Goal: Check status: Check status

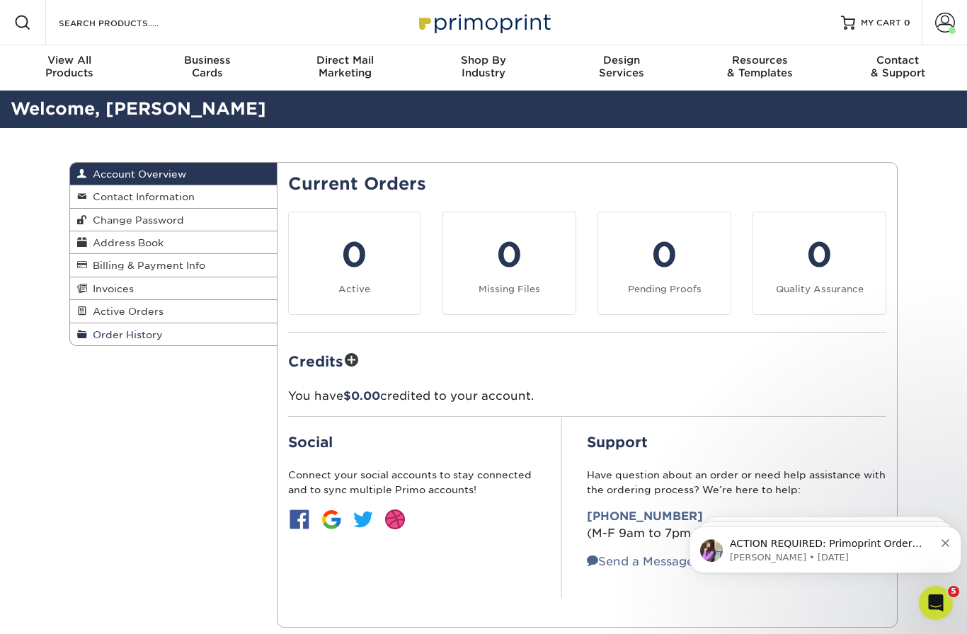
click at [128, 341] on link "Order History" at bounding box center [173, 334] width 207 height 22
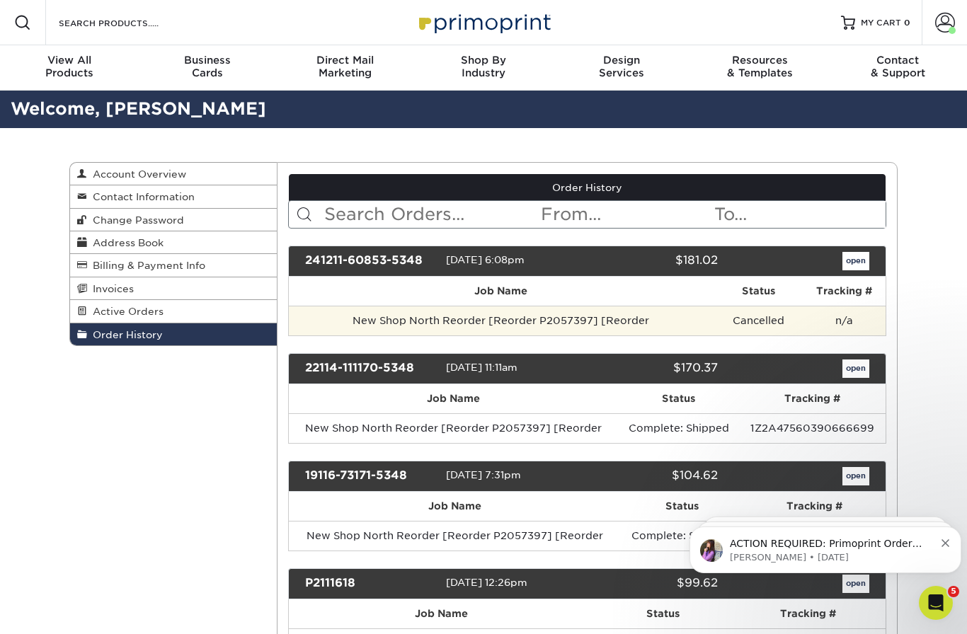
click at [425, 335] on td "New Shop North Reorder [Reorder P2057397] [Reorder" at bounding box center [501, 321] width 425 height 30
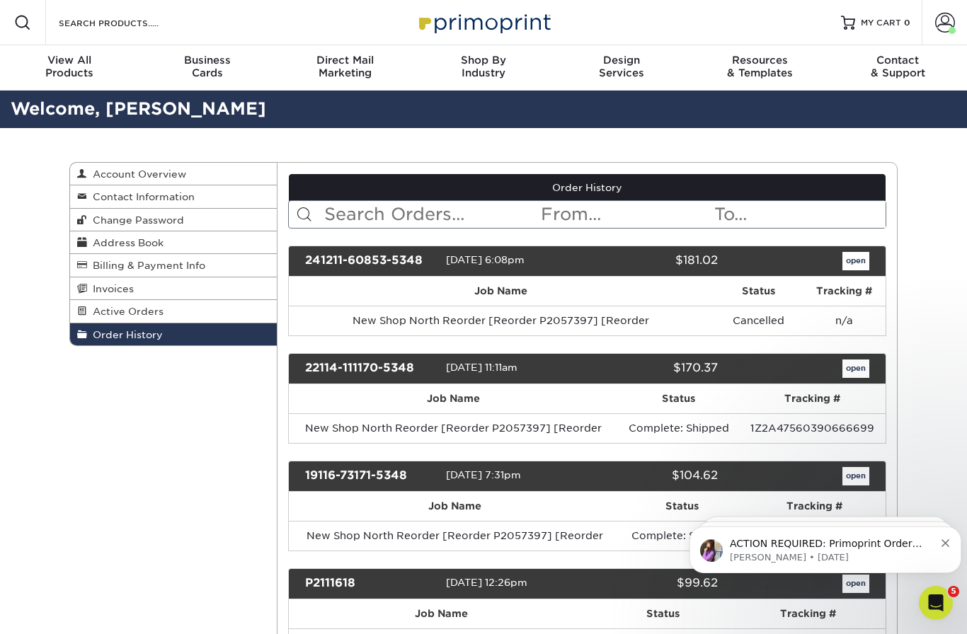
click at [851, 270] on link "open" at bounding box center [855, 261] width 27 height 18
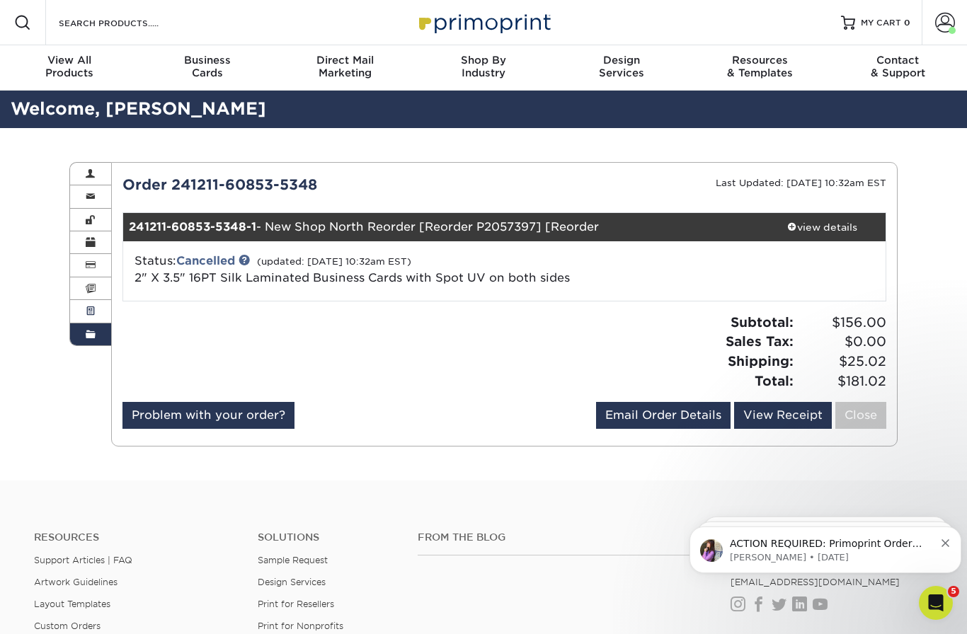
click at [91, 306] on span at bounding box center [91, 311] width 10 height 11
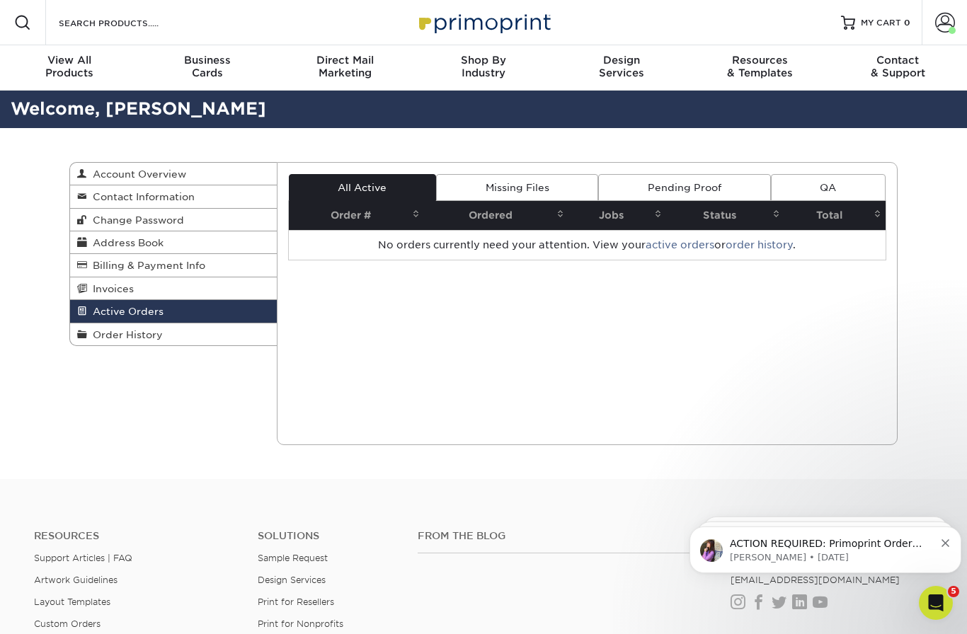
click at [501, 185] on link "Missing Files" at bounding box center [517, 187] width 162 height 27
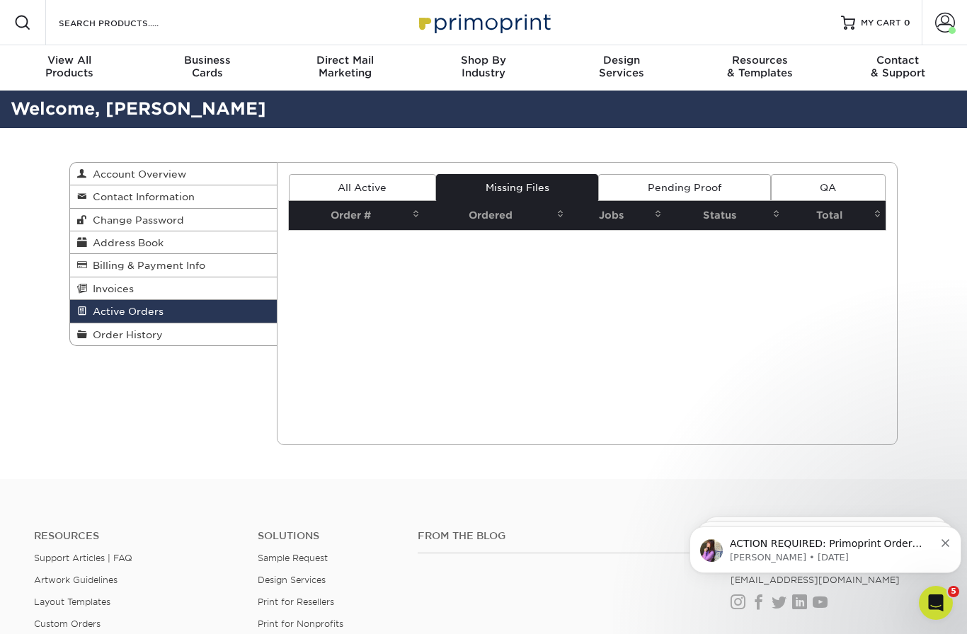
click at [404, 184] on link "All Active" at bounding box center [362, 187] width 147 height 27
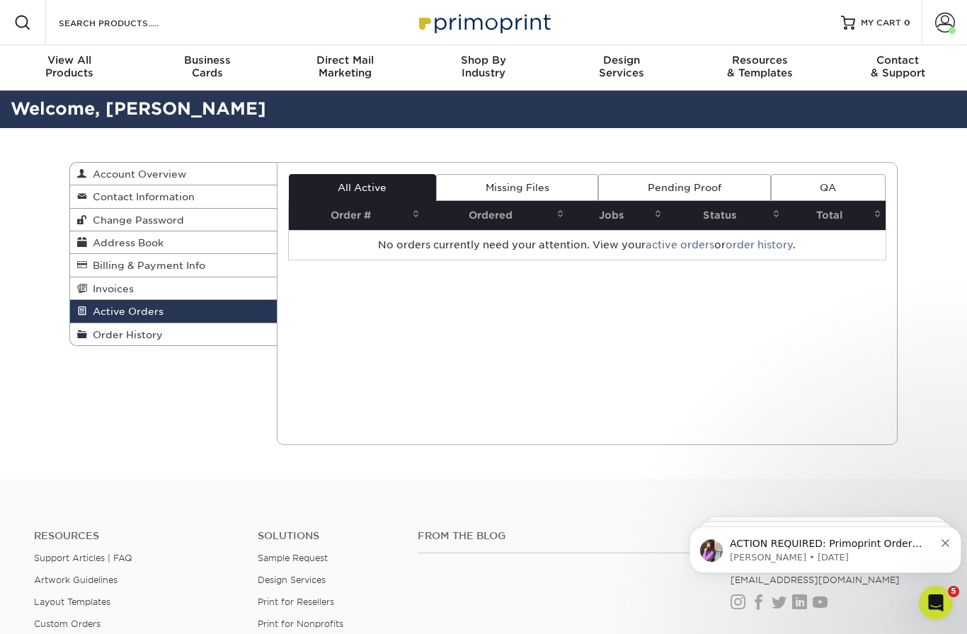
click at [139, 329] on span "Order History" at bounding box center [125, 334] width 76 height 11
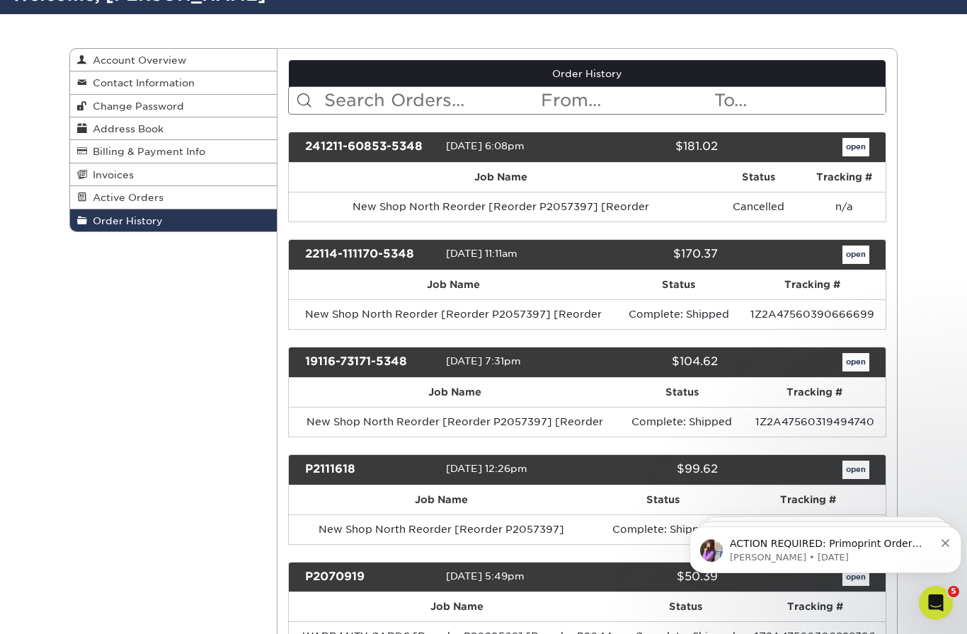
scroll to position [134, 0]
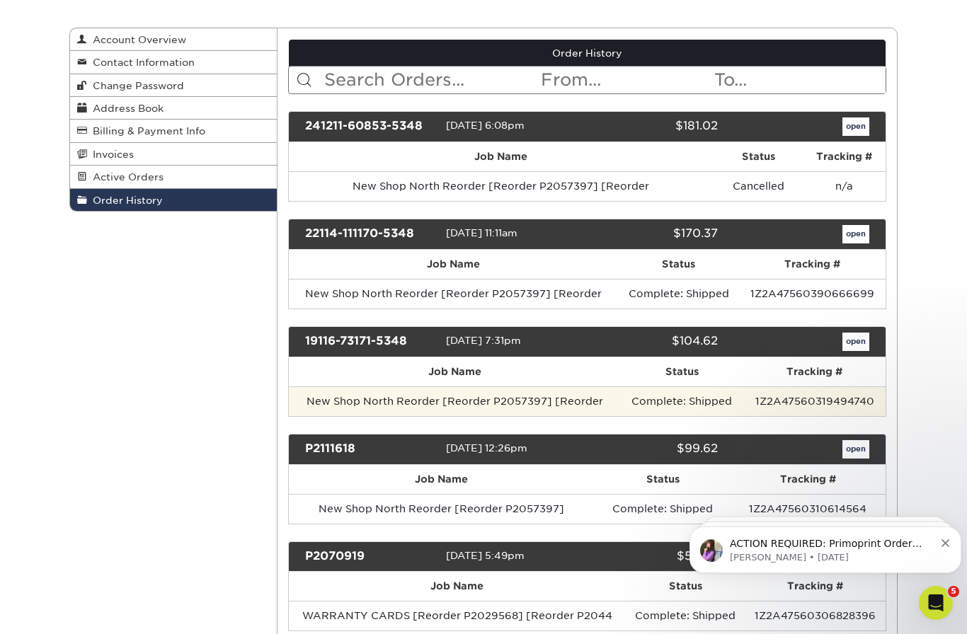
click at [466, 409] on td "New Shop North Reorder [Reorder P2057397] [Reorder" at bounding box center [455, 401] width 332 height 30
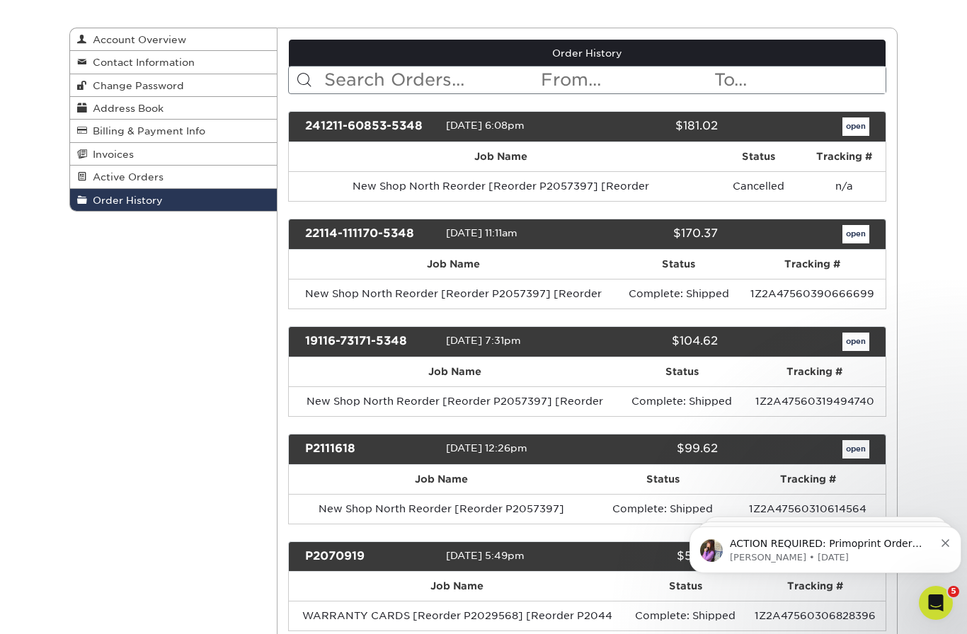
click at [842, 349] on link "open" at bounding box center [855, 342] width 27 height 18
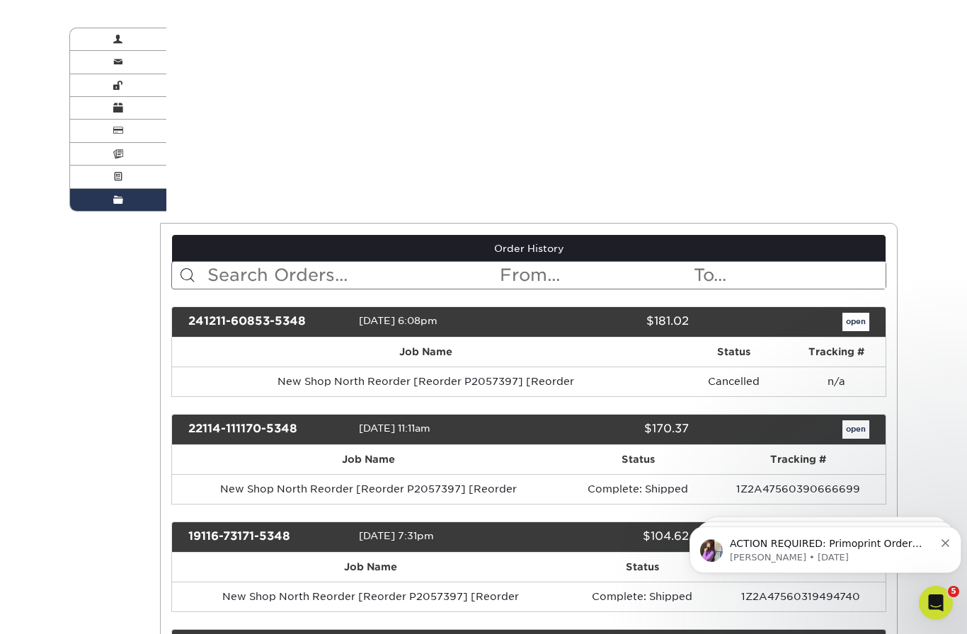
scroll to position [0, 0]
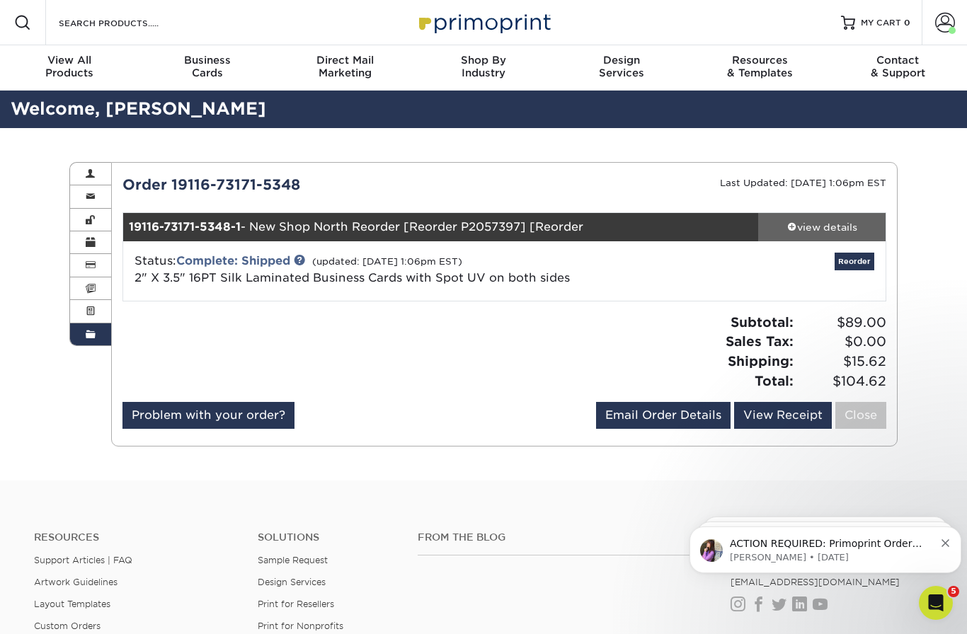
click at [824, 225] on div "view details" at bounding box center [821, 227] width 127 height 14
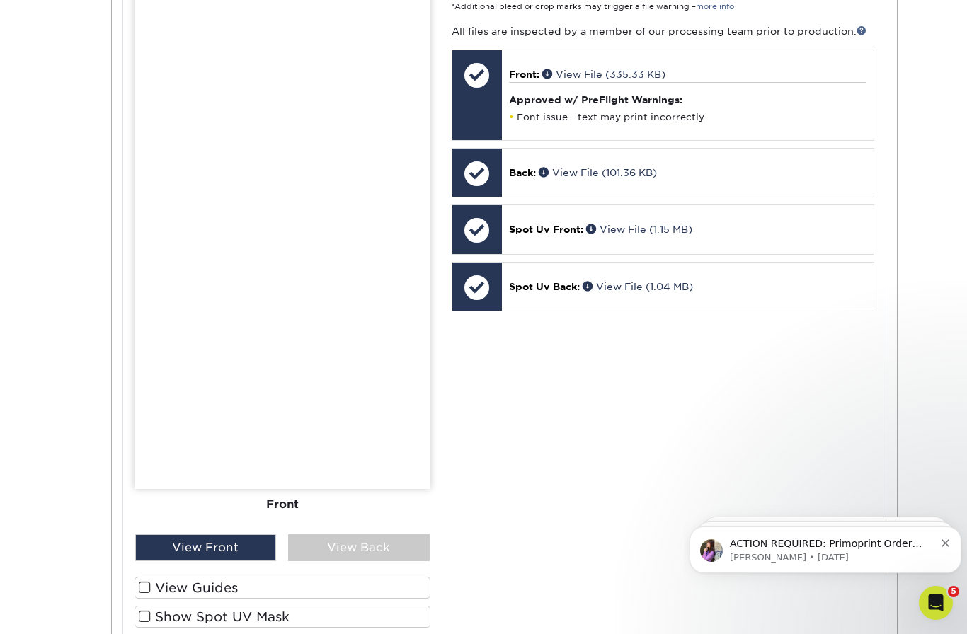
scroll to position [619, 0]
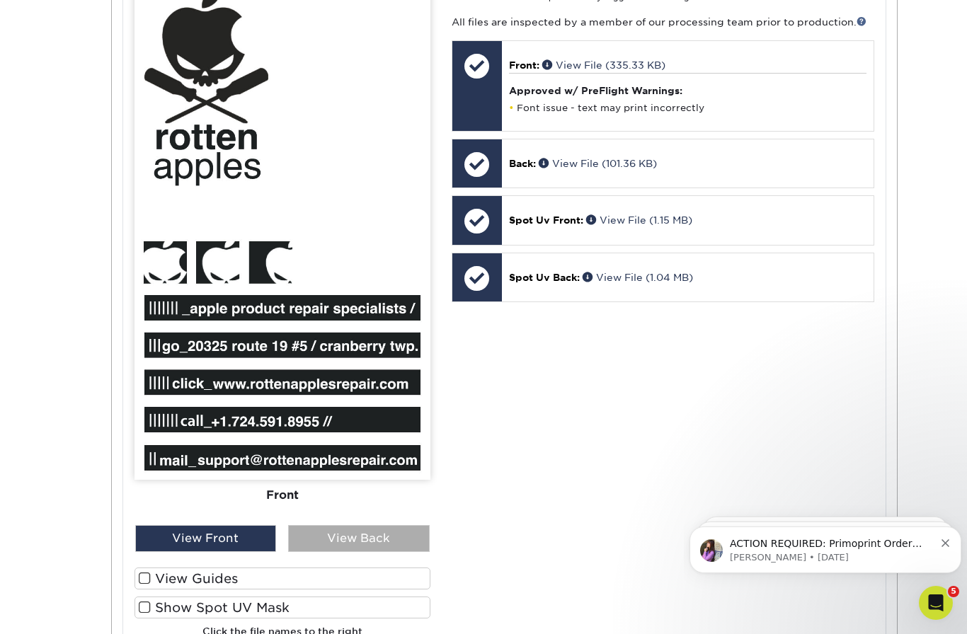
click at [372, 530] on div "View Back" at bounding box center [359, 538] width 142 height 27
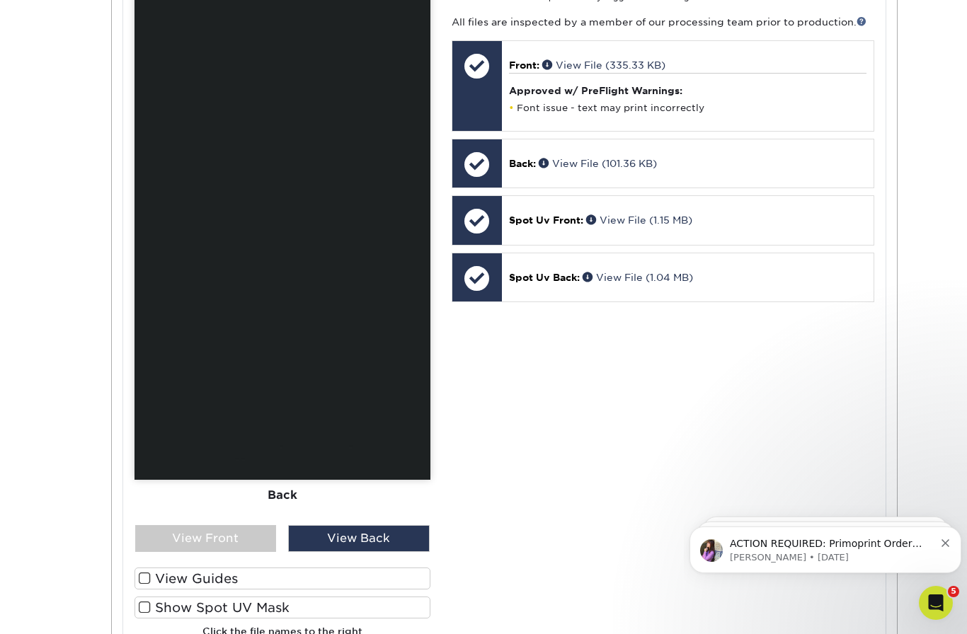
click at [195, 602] on label "Show Spot UV Mask" at bounding box center [282, 608] width 296 height 22
click at [0, 0] on input "Show Spot UV Mask" at bounding box center [0, 0] width 0 height 0
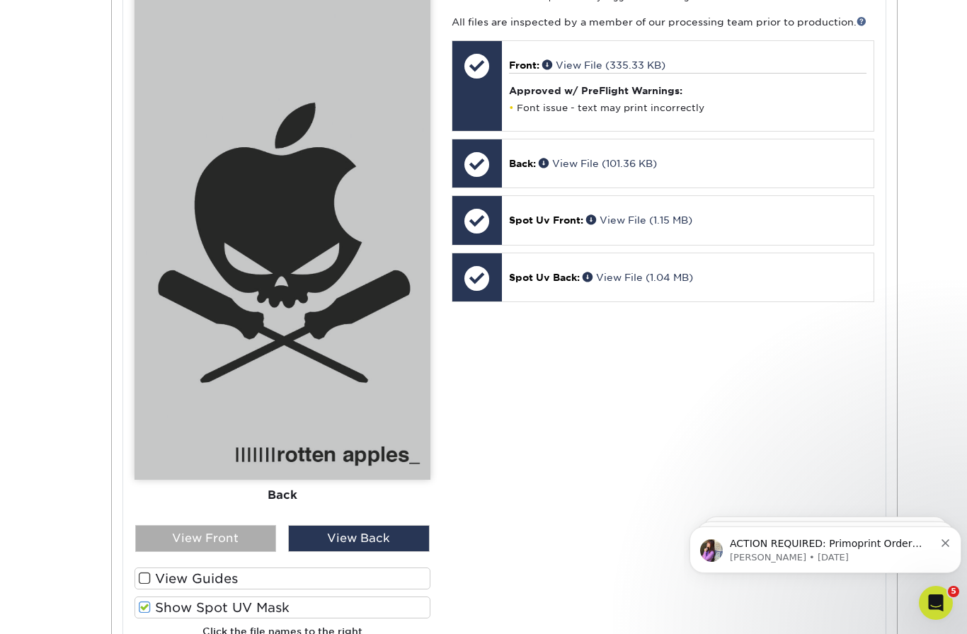
click at [246, 536] on div "View Front" at bounding box center [206, 538] width 142 height 27
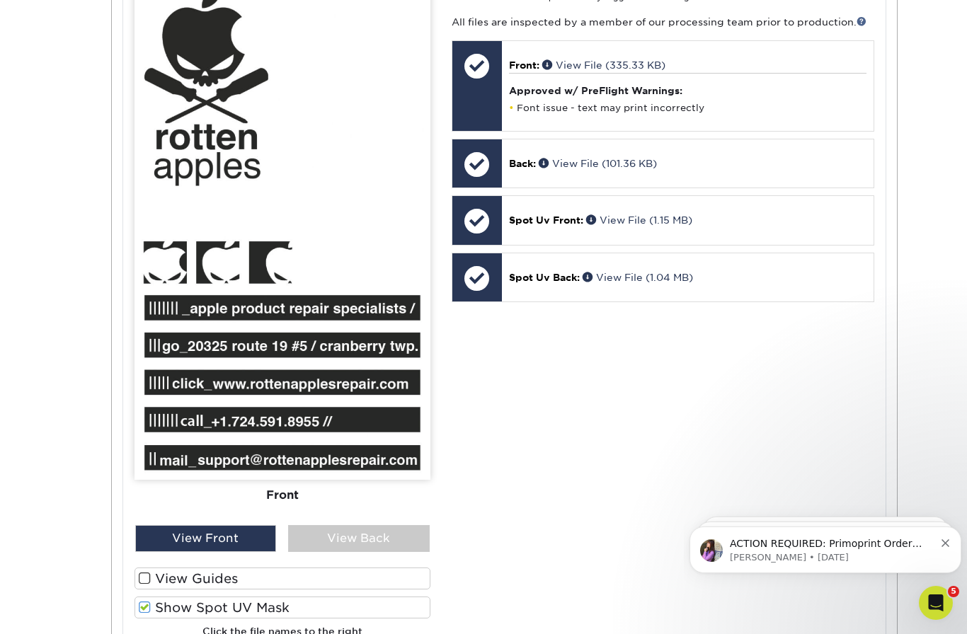
click at [194, 606] on label "Show Spot UV Mask" at bounding box center [282, 608] width 296 height 22
click at [0, 0] on input "Show Spot UV Mask" at bounding box center [0, 0] width 0 height 0
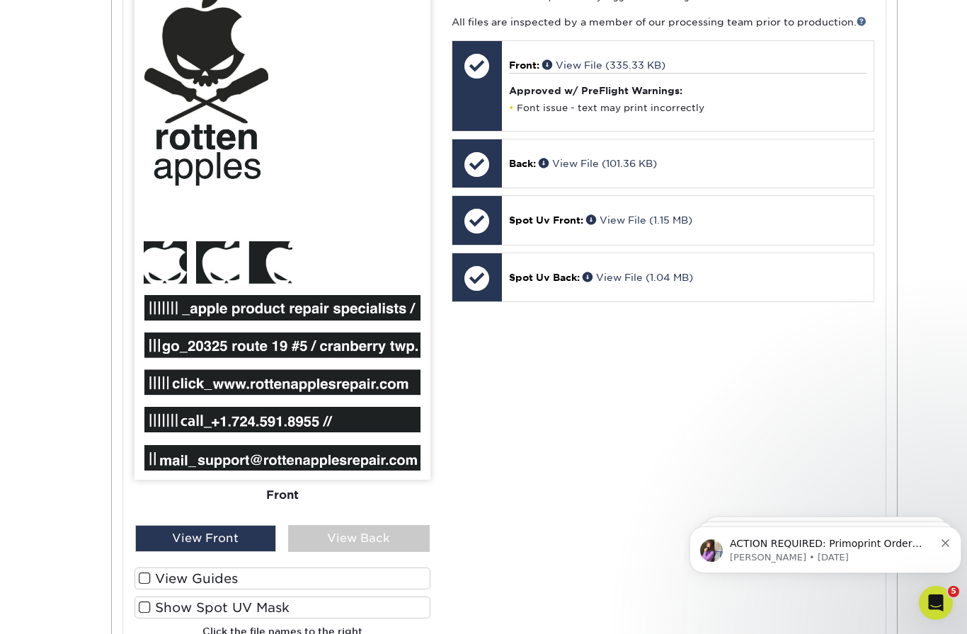
click at [194, 606] on label "Show Spot UV Mask" at bounding box center [282, 608] width 296 height 22
click at [0, 0] on input "Show Spot UV Mask" at bounding box center [0, 0] width 0 height 0
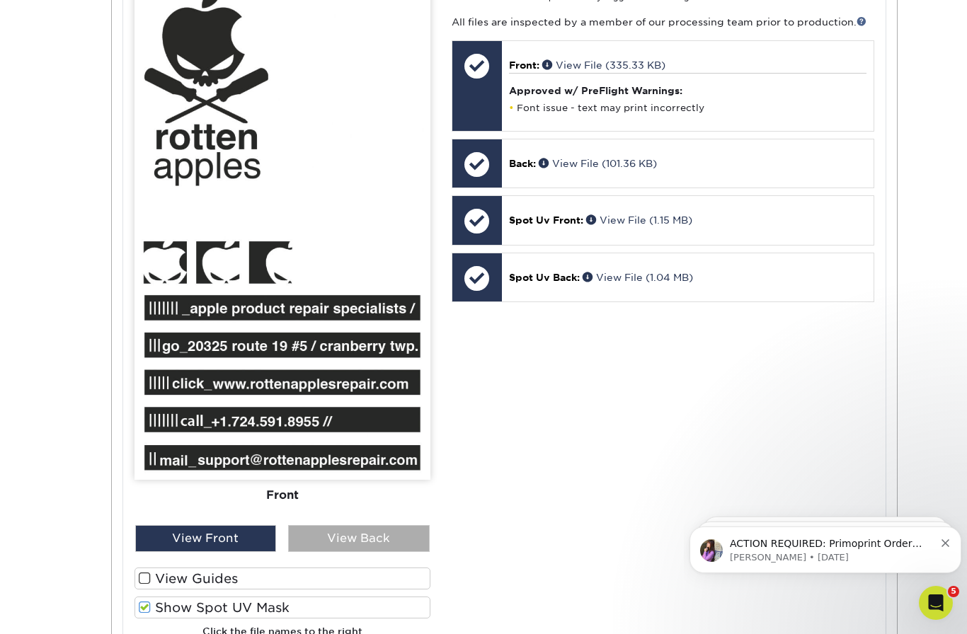
click at [369, 538] on div "View Back" at bounding box center [359, 538] width 142 height 27
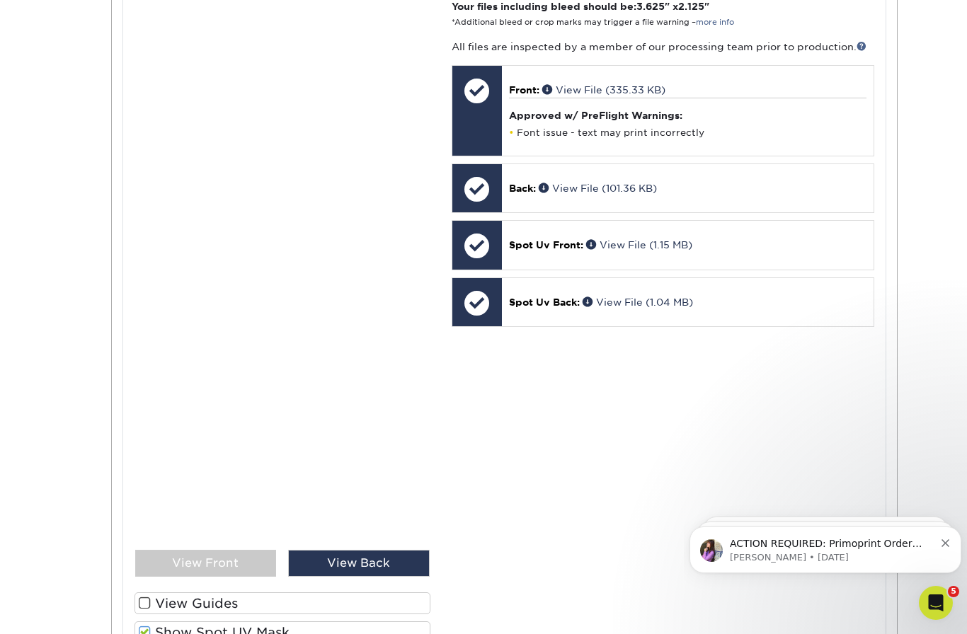
scroll to position [593, 0]
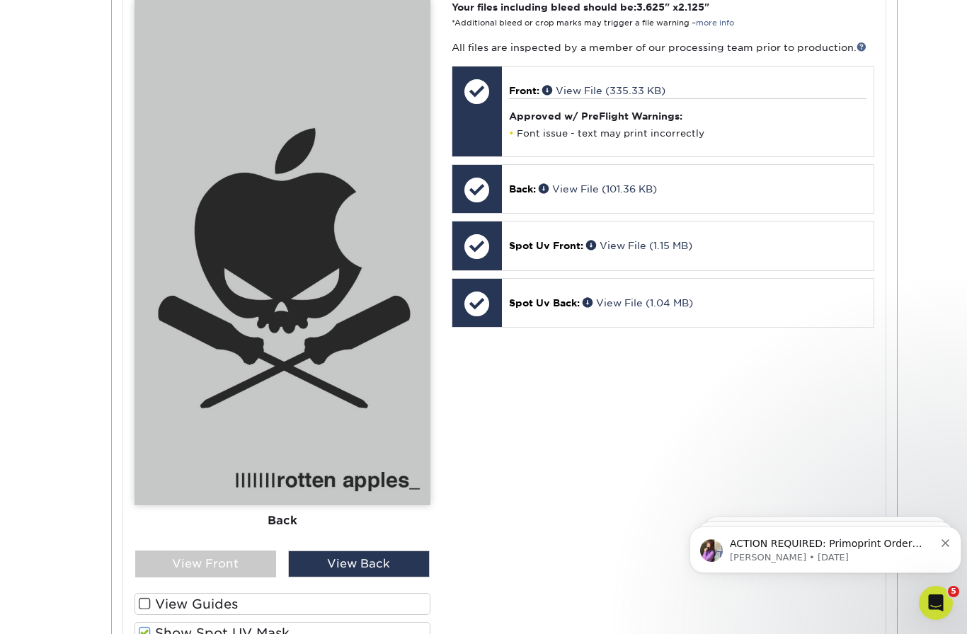
click at [145, 602] on span at bounding box center [145, 603] width 12 height 13
click at [0, 0] on input "View Guides" at bounding box center [0, 0] width 0 height 0
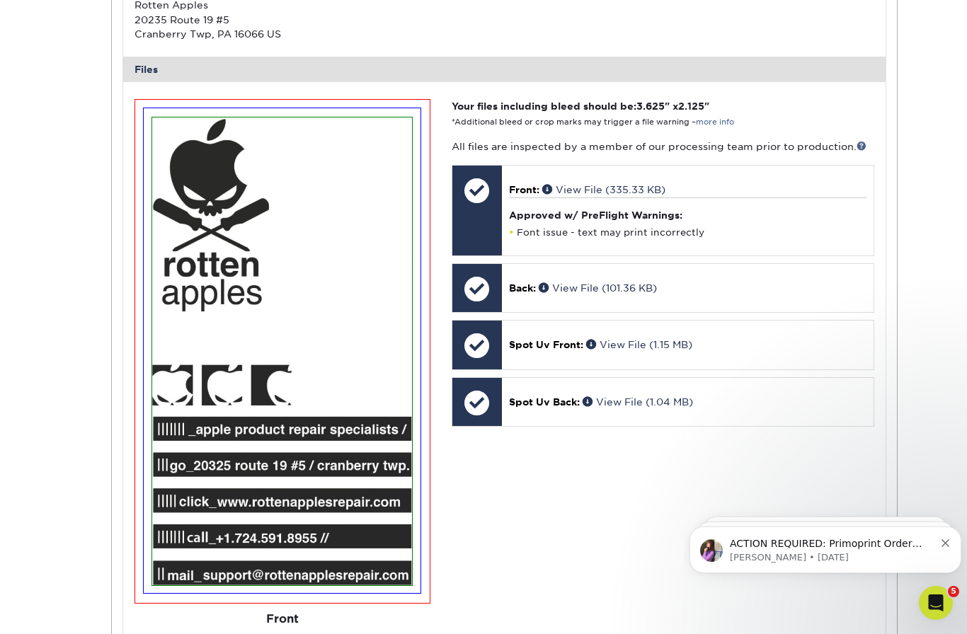
scroll to position [486, 0]
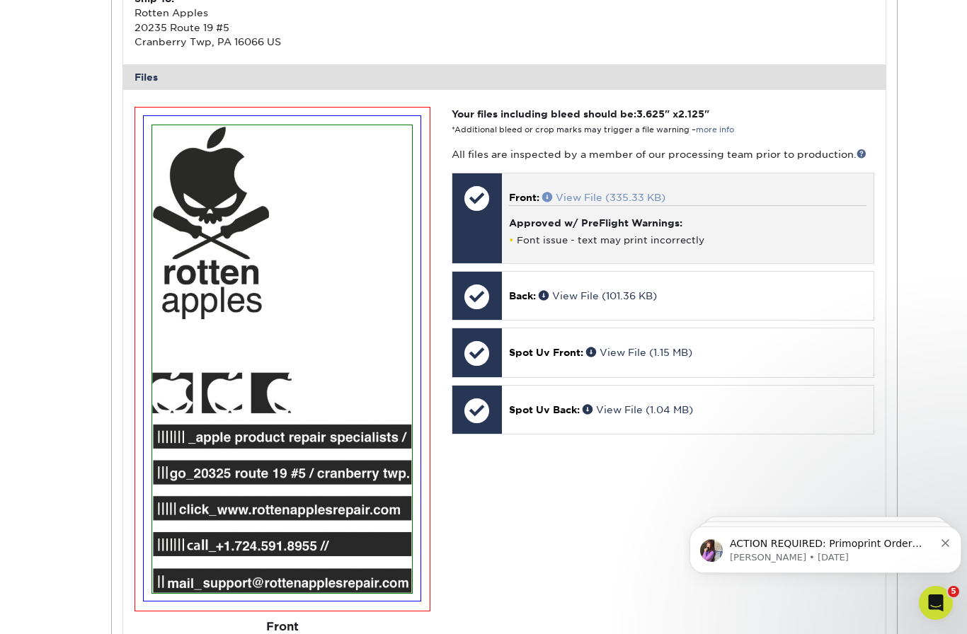
click at [605, 193] on link "View File (335.33 KB)" at bounding box center [603, 197] width 123 height 11
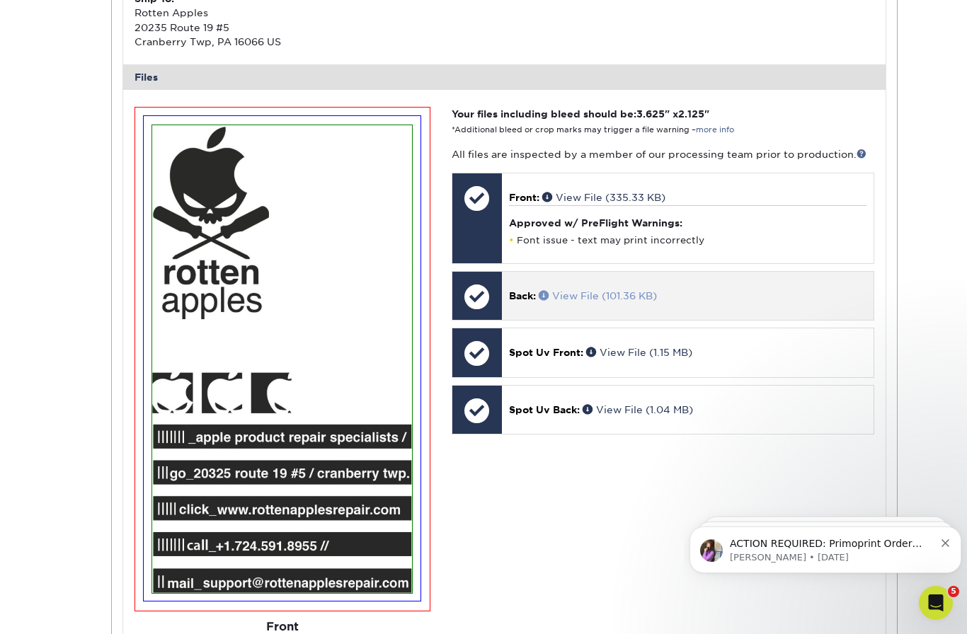
click at [589, 294] on link "View File (101.36 KB)" at bounding box center [598, 295] width 118 height 11
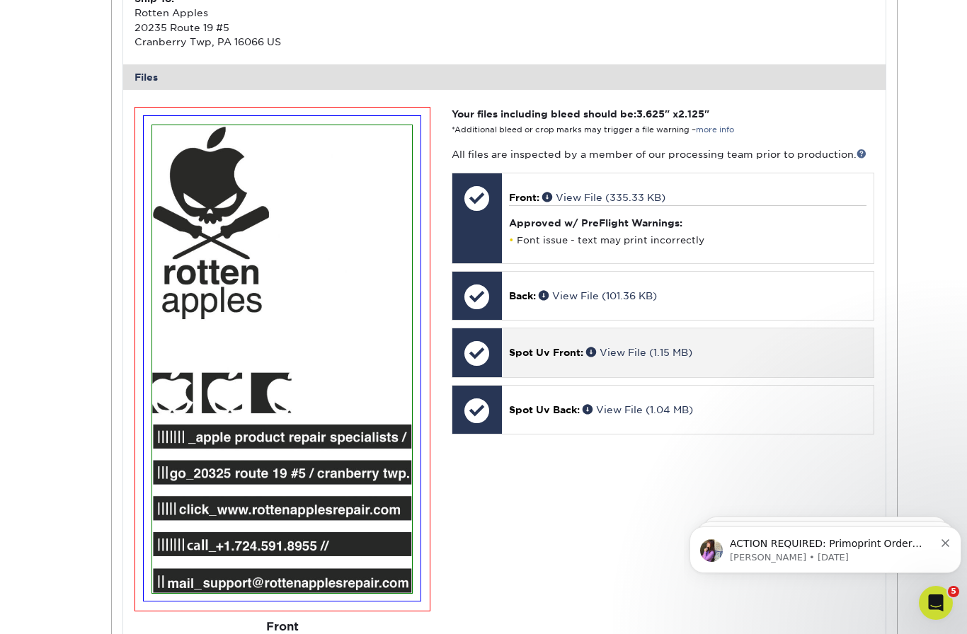
click at [559, 347] on span "Spot Uv Front:" at bounding box center [546, 352] width 74 height 11
click at [646, 347] on link "View File (1.15 MB)" at bounding box center [639, 352] width 106 height 11
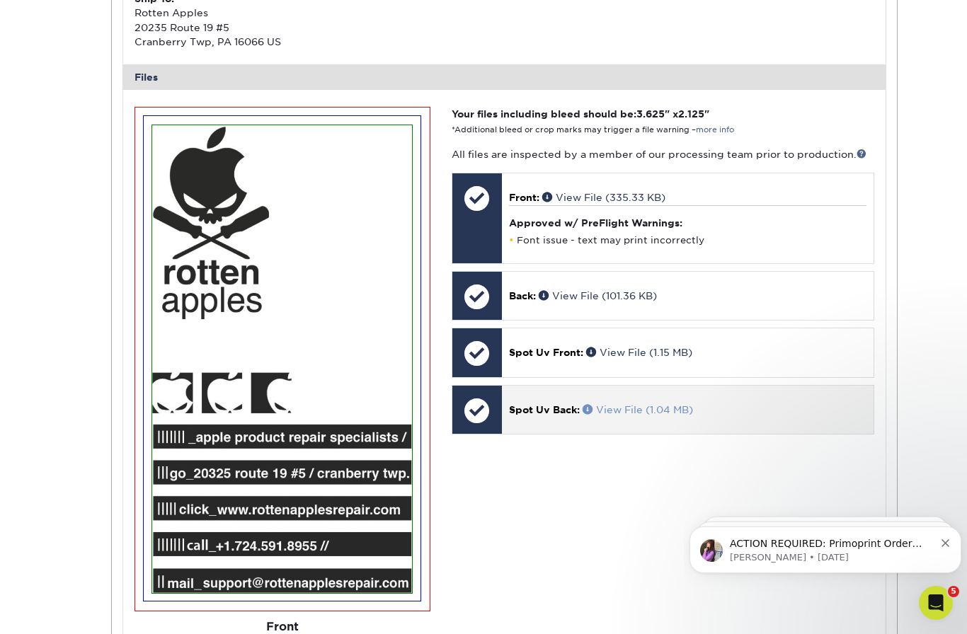
click at [625, 404] on link "View File (1.04 MB)" at bounding box center [637, 409] width 110 height 11
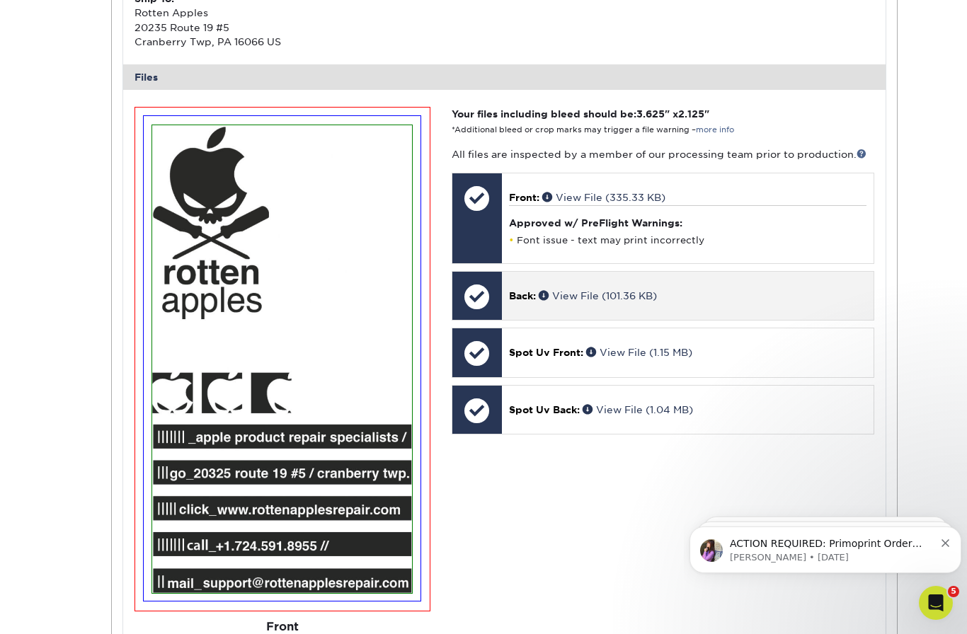
click at [586, 303] on div "Back: View File (101.36 KB)" at bounding box center [688, 296] width 372 height 48
drag, startPoint x: 586, startPoint y: 303, endPoint x: 562, endPoint y: 292, distance: 26.3
click at [562, 292] on div "Back: View File (101.36 KB)" at bounding box center [688, 296] width 372 height 48
click at [562, 292] on link "View File (101.36 KB)" at bounding box center [598, 295] width 118 height 11
click at [476, 296] on div at bounding box center [477, 297] width 50 height 50
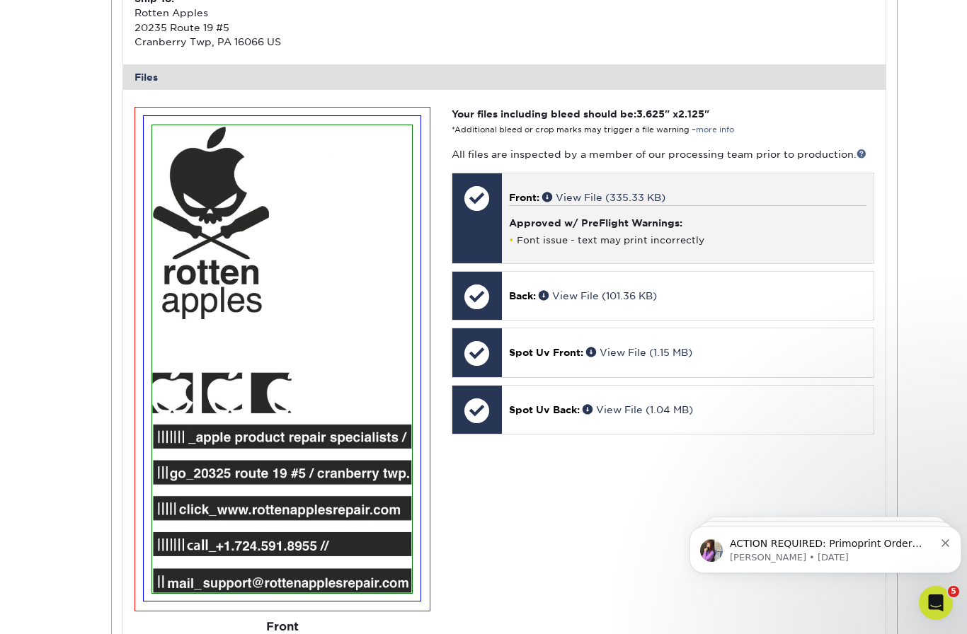
click at [476, 226] on div at bounding box center [477, 218] width 50 height 90
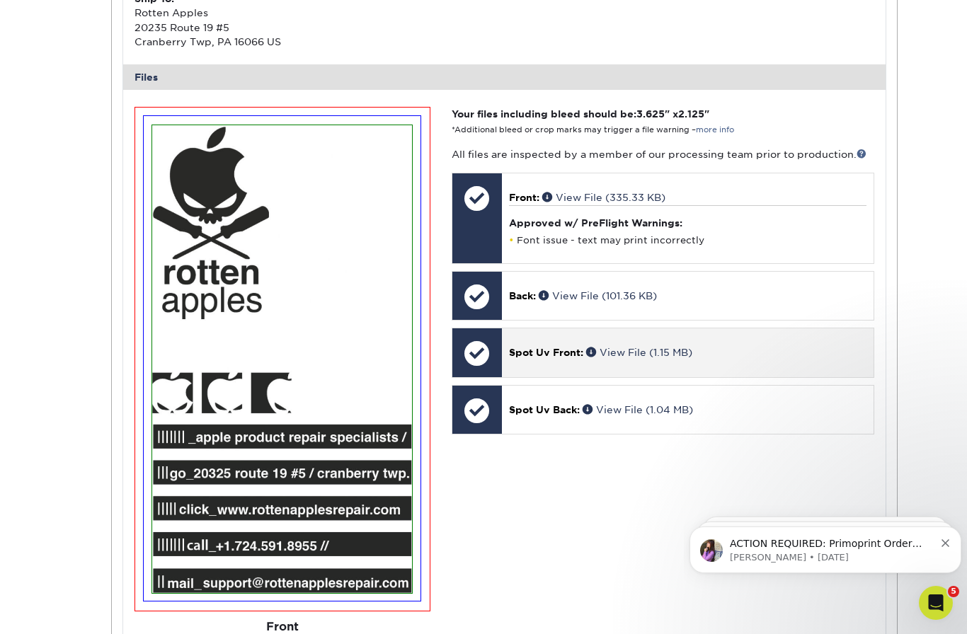
click at [544, 347] on span "Spot Uv Front:" at bounding box center [546, 352] width 74 height 11
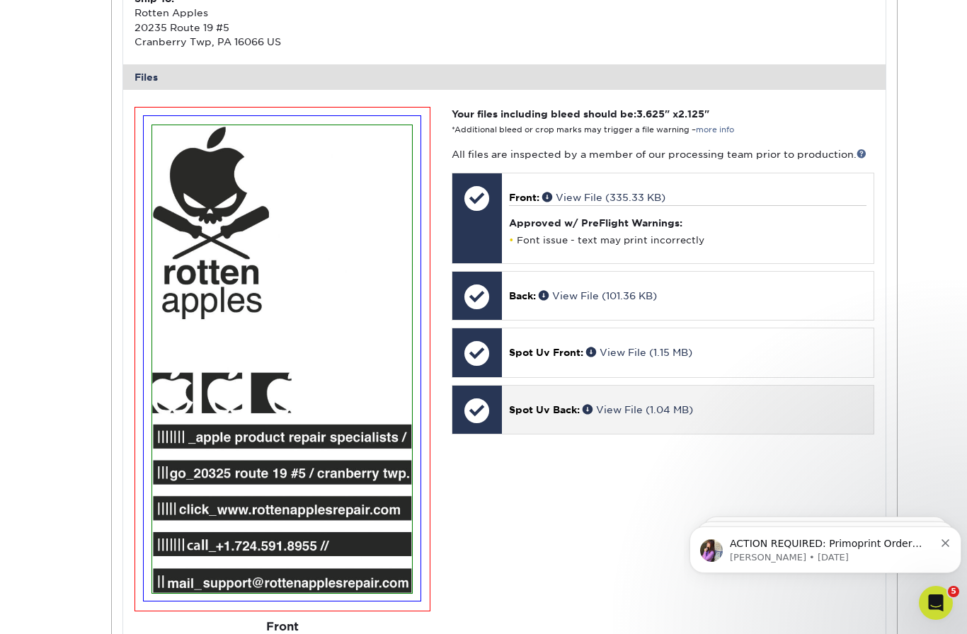
click at [488, 398] on div at bounding box center [477, 411] width 50 height 50
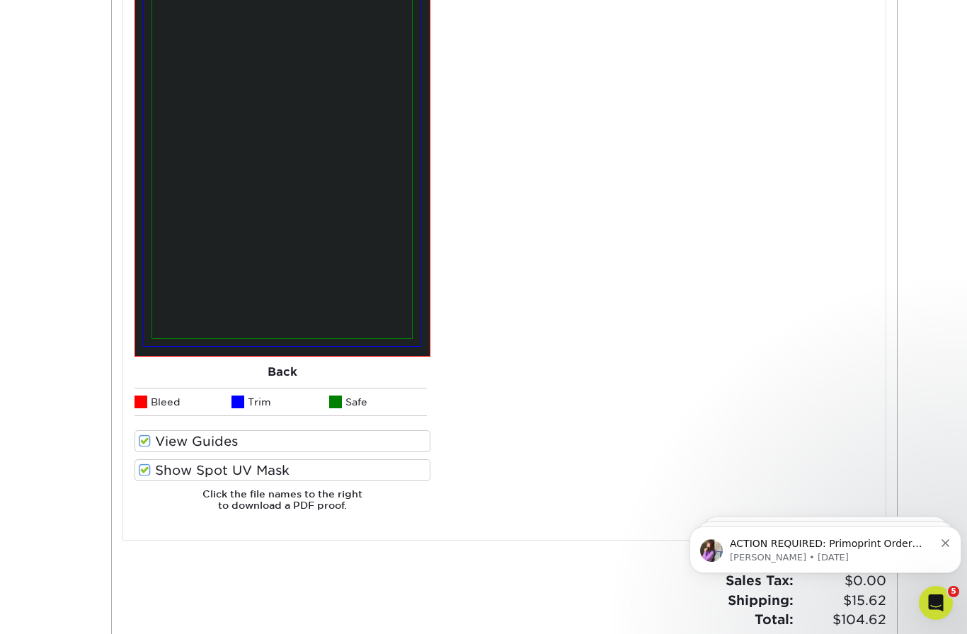
scroll to position [1305, 0]
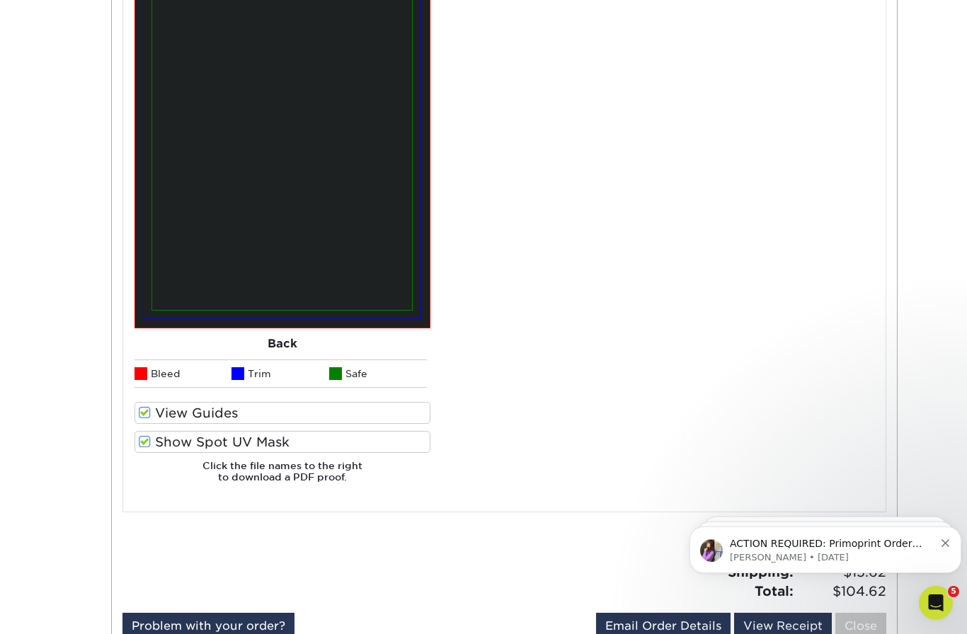
click at [163, 435] on label "Show Spot UV Mask" at bounding box center [282, 442] width 296 height 22
click at [0, 0] on input "Show Spot UV Mask" at bounding box center [0, 0] width 0 height 0
click at [151, 435] on label "Show Spot UV Mask" at bounding box center [282, 442] width 296 height 22
click at [0, 0] on input "Show Spot UV Mask" at bounding box center [0, 0] width 0 height 0
click at [151, 418] on label "View Guides" at bounding box center [282, 413] width 296 height 22
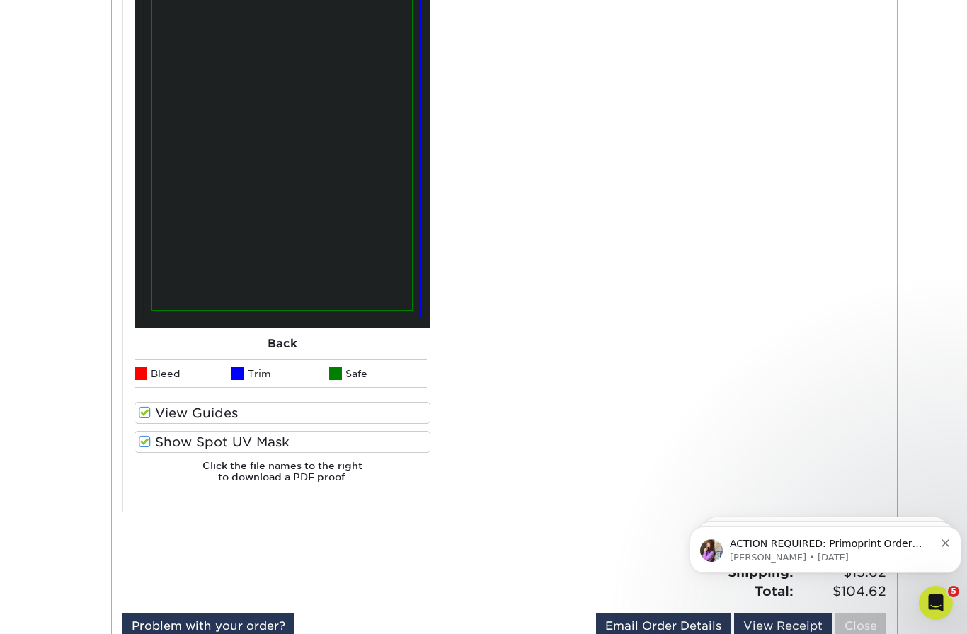
click at [0, 0] on input "View Guides" at bounding box center [0, 0] width 0 height 0
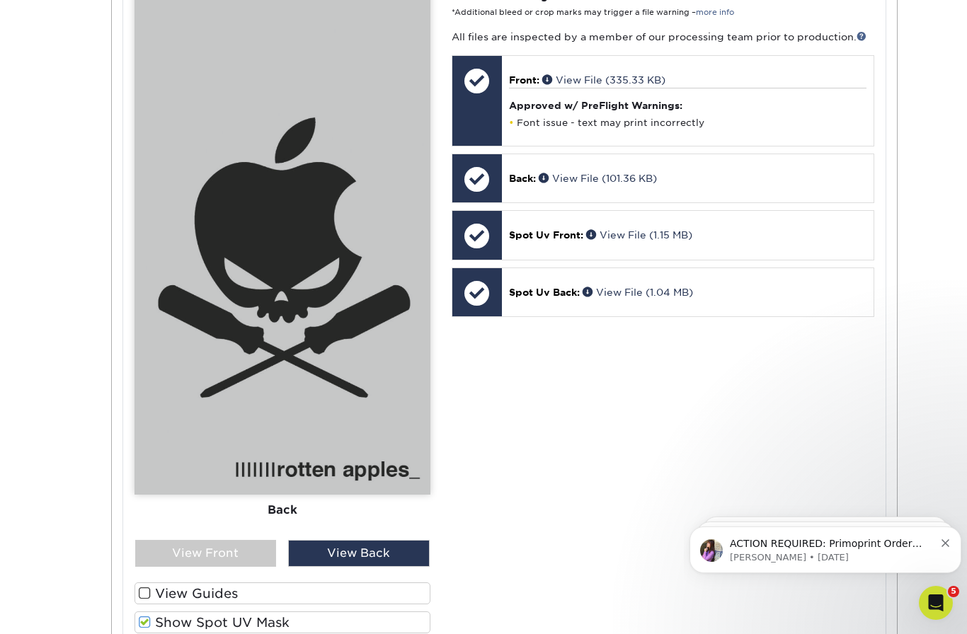
scroll to position [575, 0]
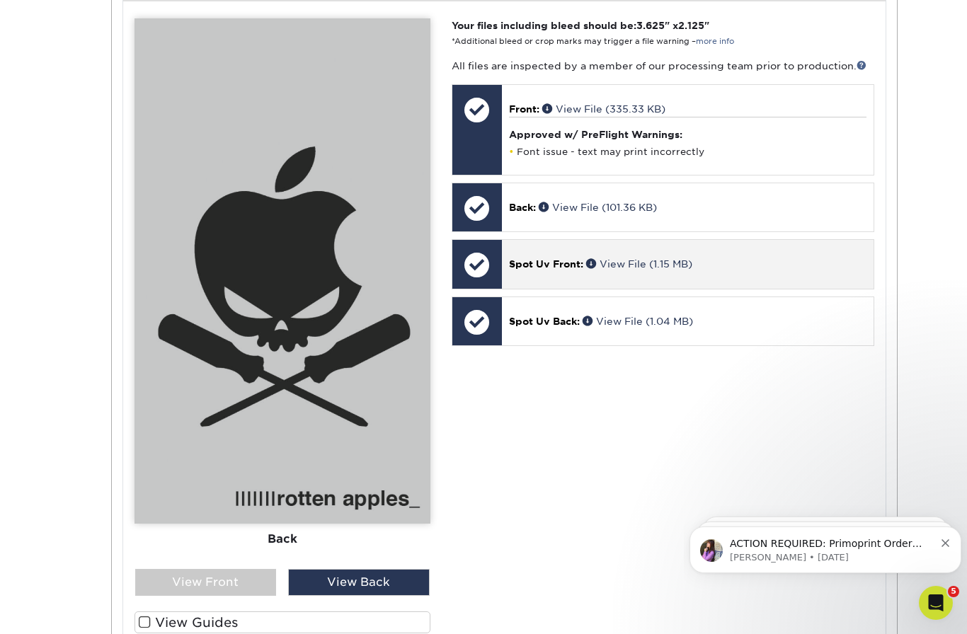
click at [527, 241] on div "Spot Uv Front: View File (1.15 MB)" at bounding box center [688, 264] width 372 height 48
click at [462, 253] on div at bounding box center [477, 265] width 50 height 50
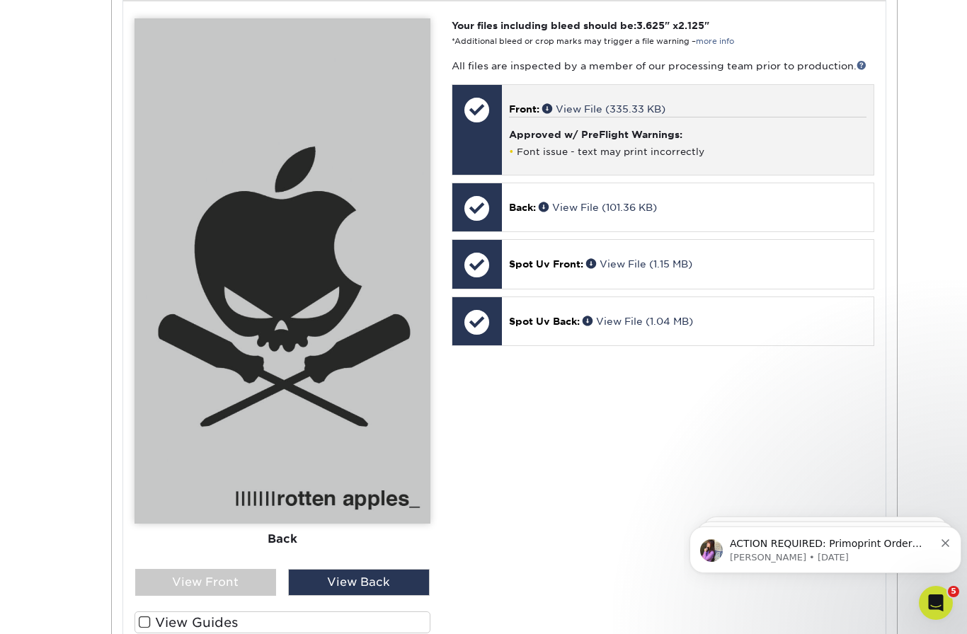
click at [487, 157] on div at bounding box center [477, 130] width 50 height 90
click at [527, 106] on span "Front:" at bounding box center [524, 108] width 30 height 11
click at [600, 129] on h4 "Approved w/ PreFlight Warnings:" at bounding box center [687, 134] width 357 height 11
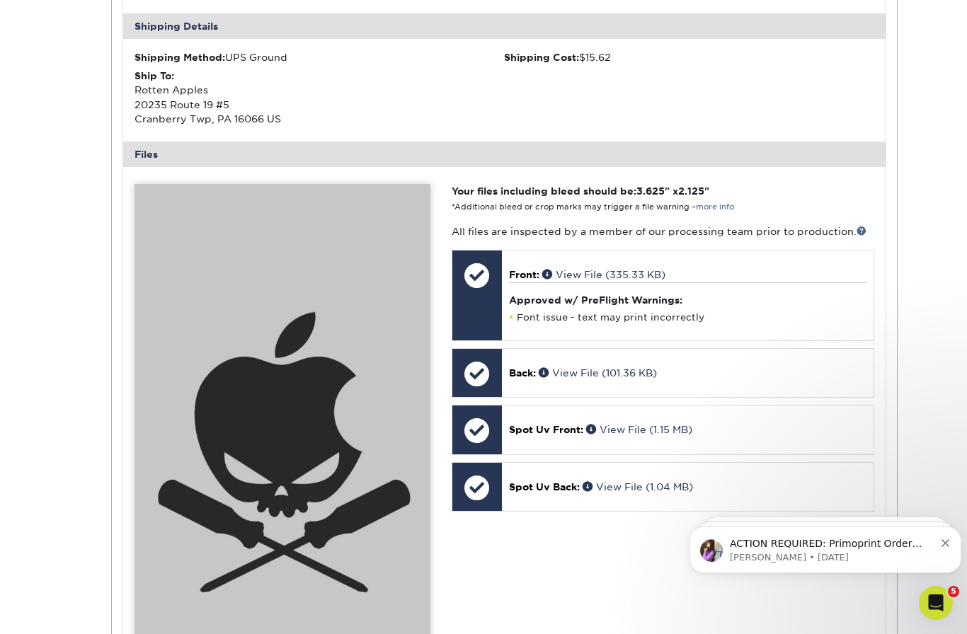
scroll to position [408, 0]
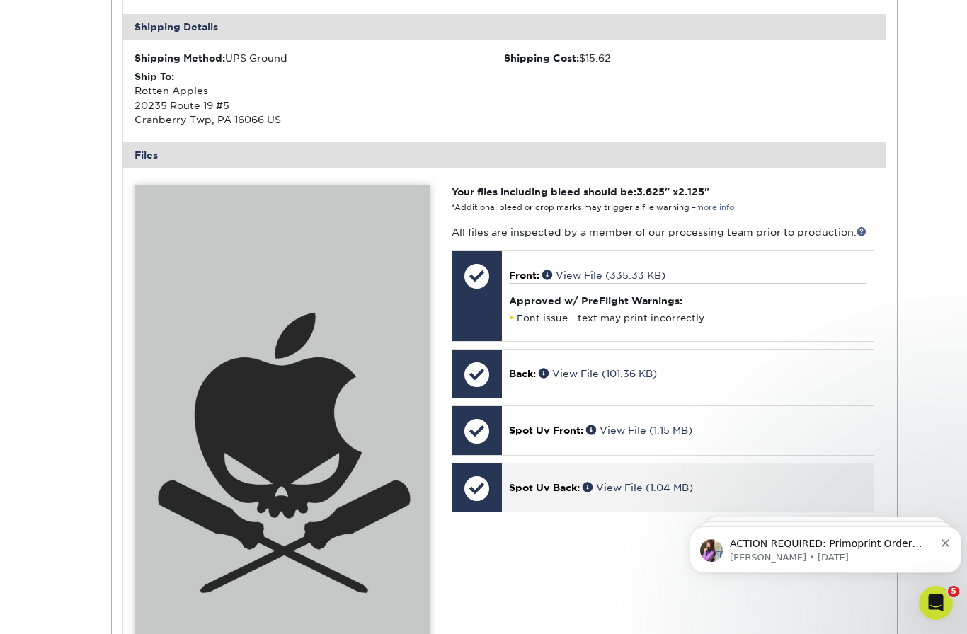
click at [607, 472] on div "Spot Uv Back: View File (1.04 MB)" at bounding box center [688, 488] width 372 height 48
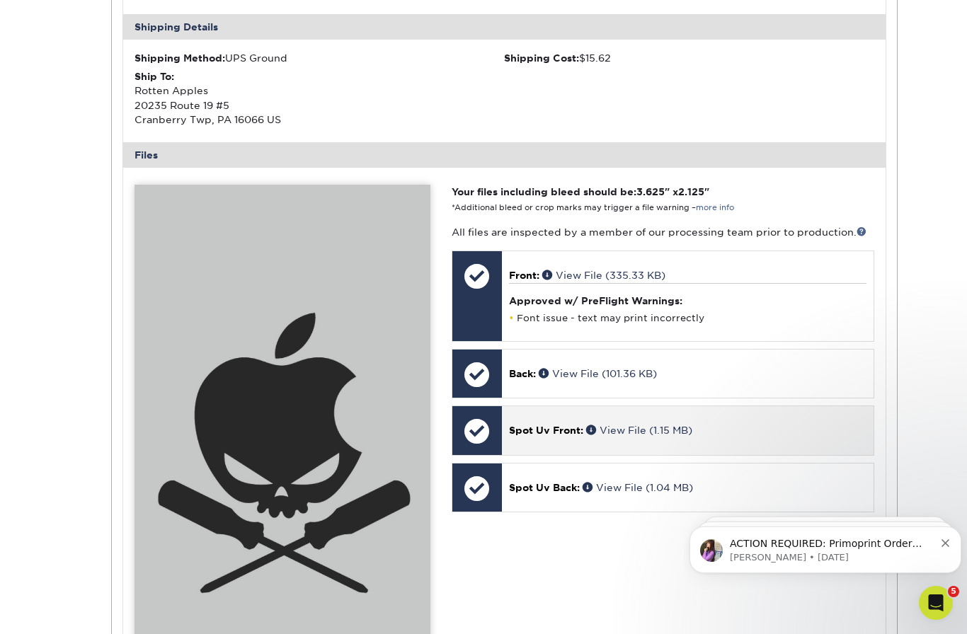
click at [531, 438] on div "Spot Uv Front: View File (1.15 MB)" at bounding box center [688, 430] width 372 height 48
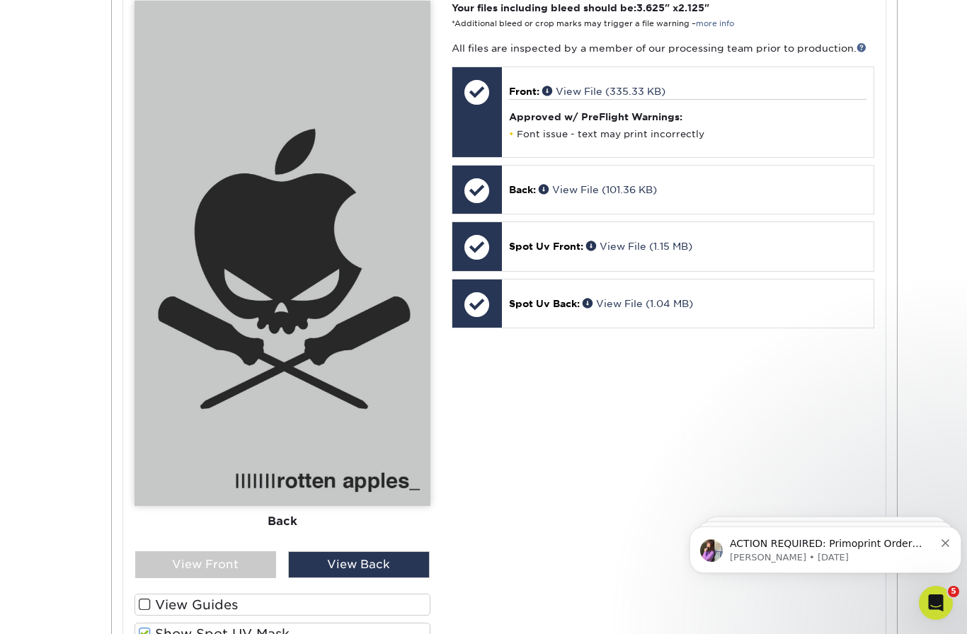
scroll to position [599, 0]
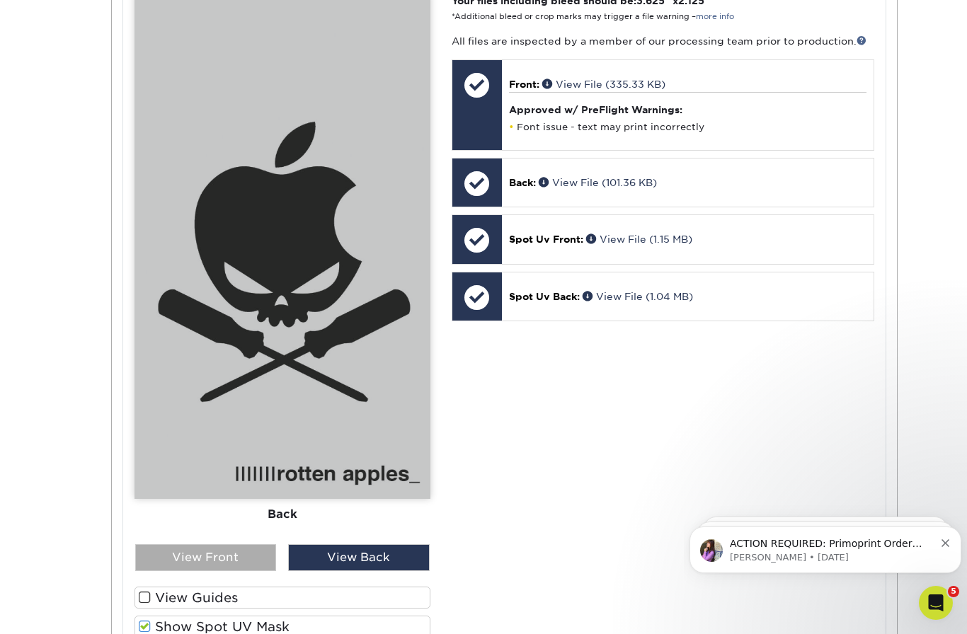
click at [223, 562] on div "View Front" at bounding box center [206, 557] width 142 height 27
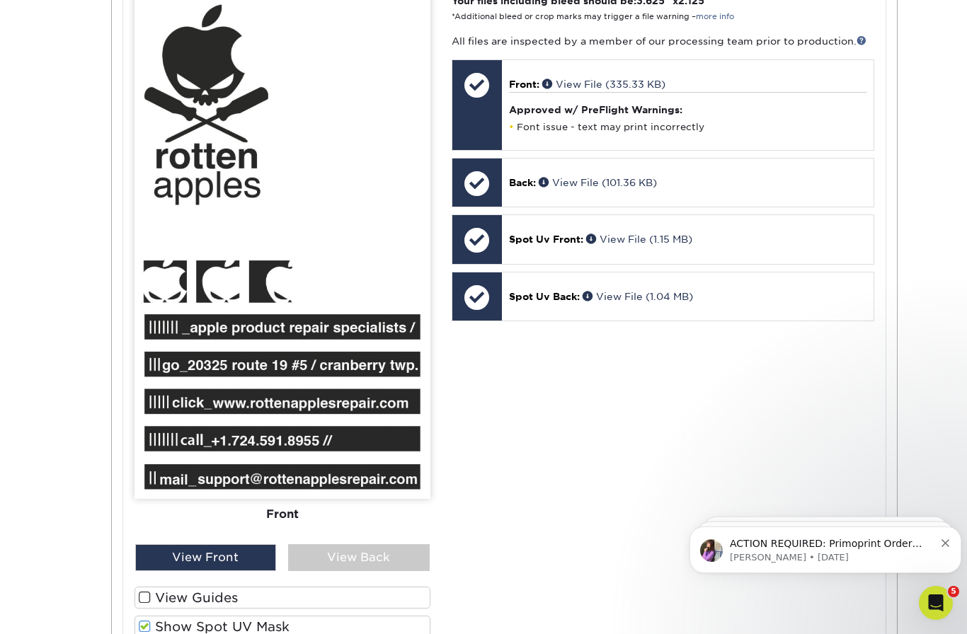
click at [178, 619] on label "Show Spot UV Mask" at bounding box center [282, 627] width 296 height 22
click at [0, 0] on input "Show Spot UV Mask" at bounding box center [0, 0] width 0 height 0
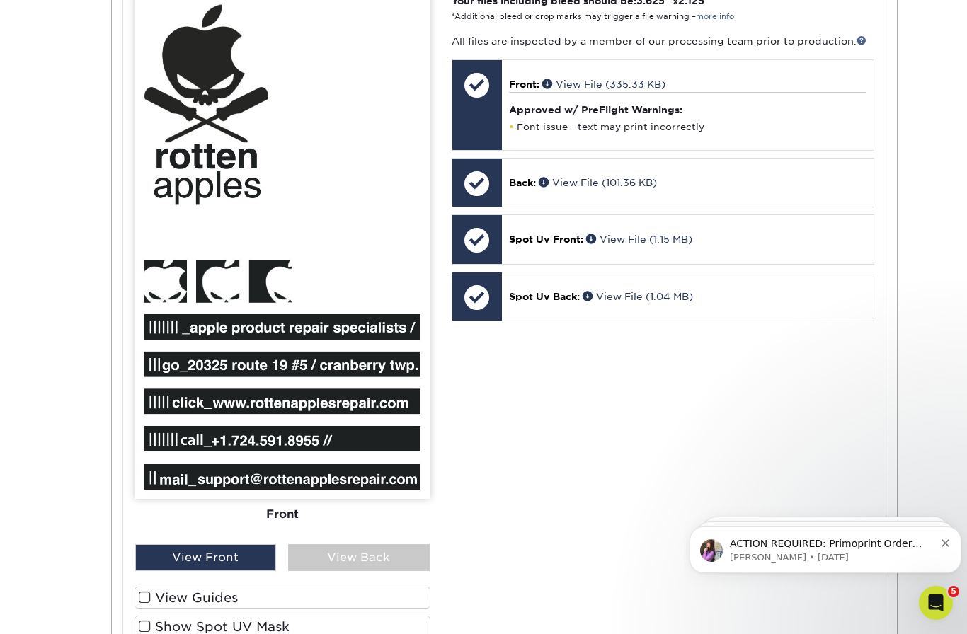
click at [194, 620] on label "Show Spot UV Mask" at bounding box center [282, 627] width 296 height 22
click at [0, 0] on input "Show Spot UV Mask" at bounding box center [0, 0] width 0 height 0
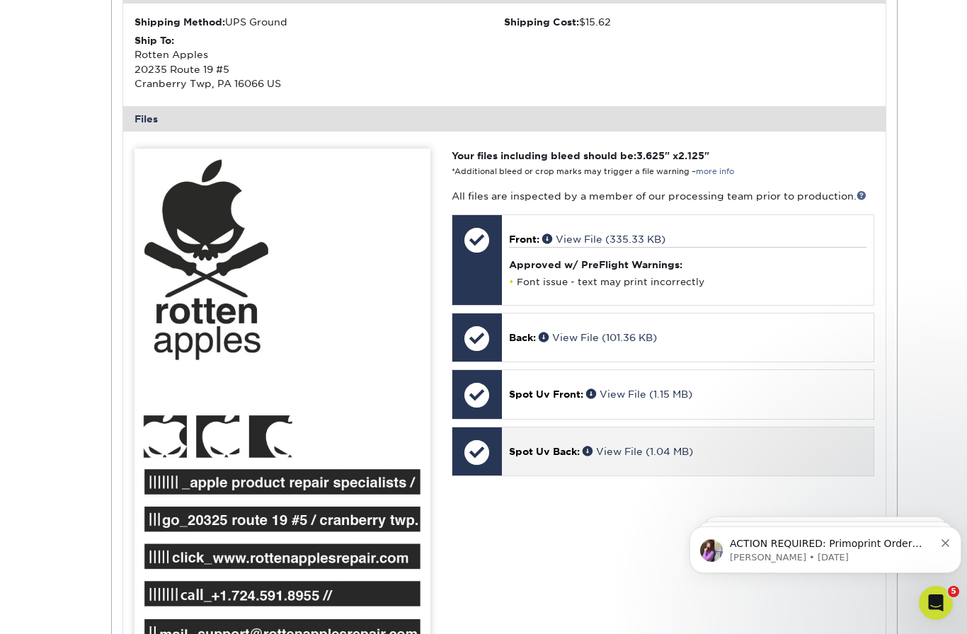
scroll to position [430, 0]
